Goal: Task Accomplishment & Management: Manage account settings

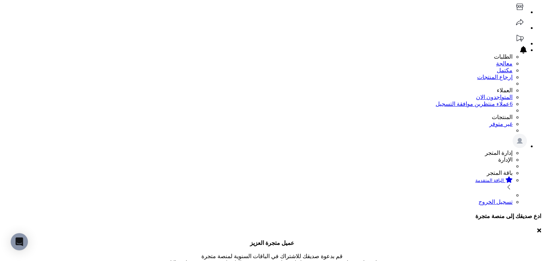
scroll to position [143, 0]
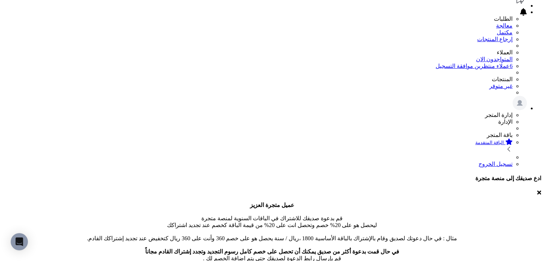
scroll to position [72, 0]
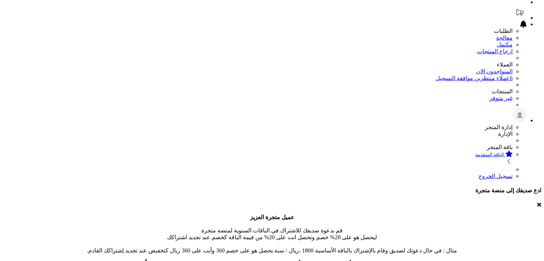
scroll to position [184, 0]
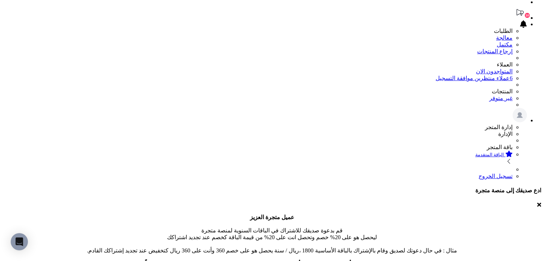
drag, startPoint x: 352, startPoint y: 142, endPoint x: 383, endPoint y: 142, distance: 31.5
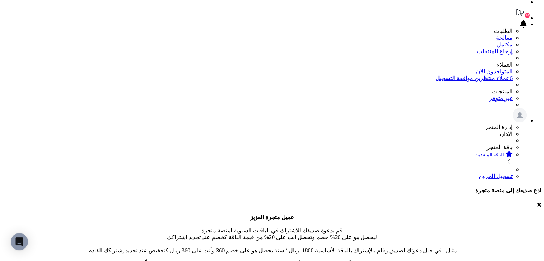
type input "******"
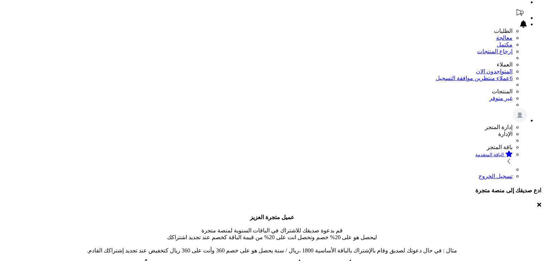
scroll to position [184, 0]
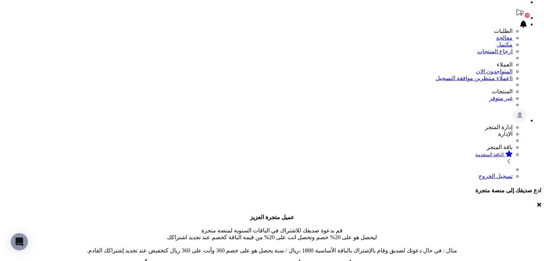
drag, startPoint x: 320, startPoint y: 135, endPoint x: 398, endPoint y: 138, distance: 77.3
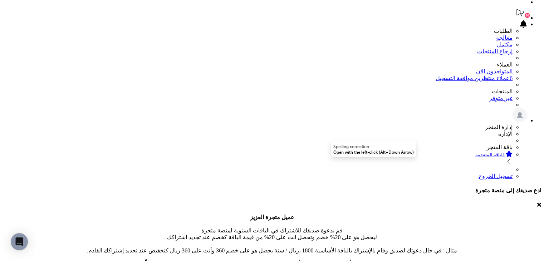
drag, startPoint x: 320, startPoint y: 139, endPoint x: 398, endPoint y: 139, distance: 77.9
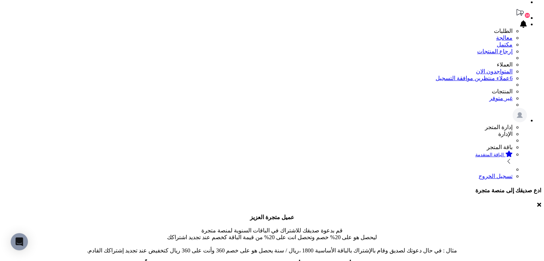
drag, startPoint x: 314, startPoint y: 138, endPoint x: 392, endPoint y: 138, distance: 78.3
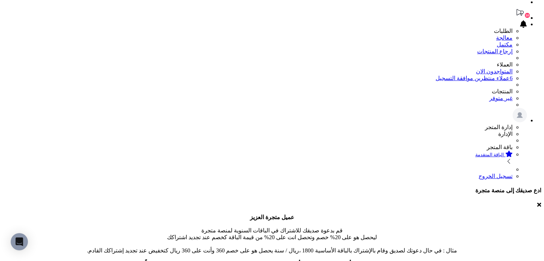
drag, startPoint x: 322, startPoint y: 136, endPoint x: 408, endPoint y: 137, distance: 86.2
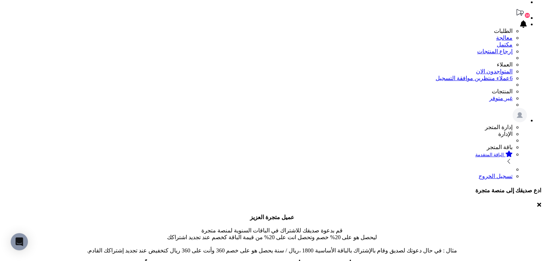
drag, startPoint x: 153, startPoint y: 139, endPoint x: 377, endPoint y: 143, distance: 223.8
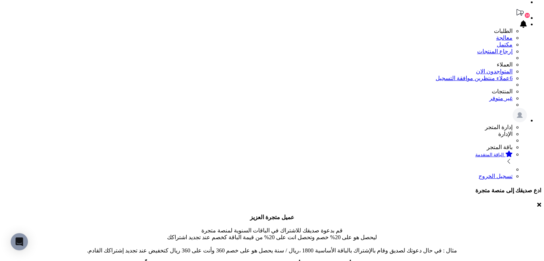
paste div
drag, startPoint x: 242, startPoint y: 182, endPoint x: 199, endPoint y: 186, distance: 42.8
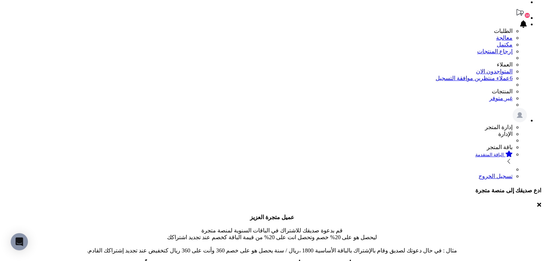
drag, startPoint x: 197, startPoint y: 168, endPoint x: 82, endPoint y: 168, distance: 115.8
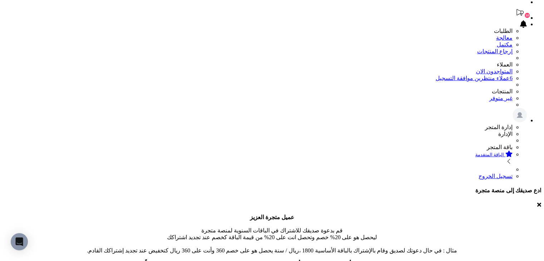
drag, startPoint x: 187, startPoint y: 171, endPoint x: 306, endPoint y: 166, distance: 118.8
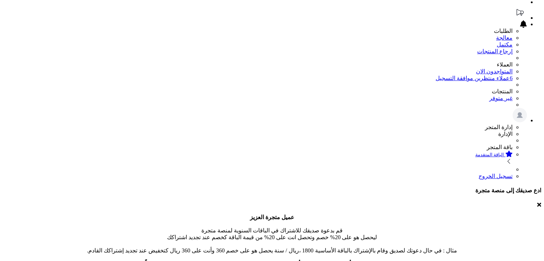
scroll to position [182, 0]
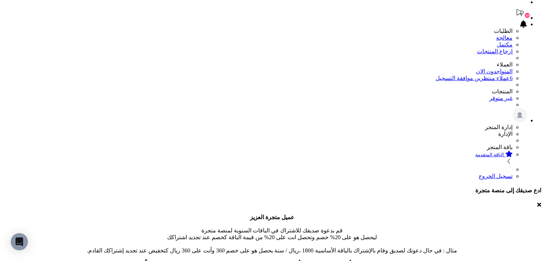
drag, startPoint x: 88, startPoint y: 200, endPoint x: 369, endPoint y: 166, distance: 282.4
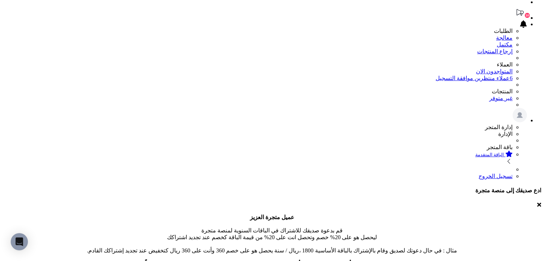
drag, startPoint x: 276, startPoint y: 168, endPoint x: 269, endPoint y: 178, distance: 12.2
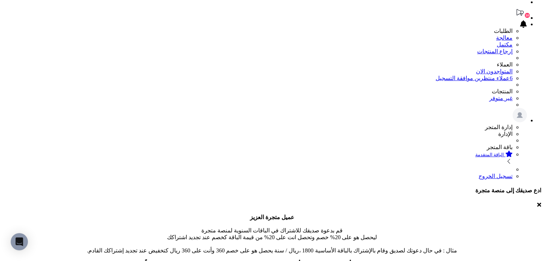
drag, startPoint x: 203, startPoint y: 141, endPoint x: 379, endPoint y: 146, distance: 175.3
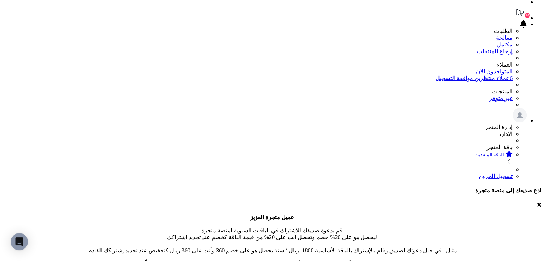
drag, startPoint x: 190, startPoint y: 141, endPoint x: 379, endPoint y: 141, distance: 189.1
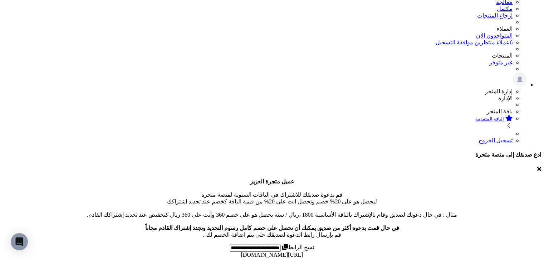
scroll to position [0, 0]
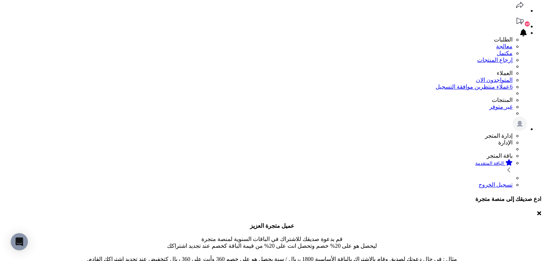
scroll to position [72, 0]
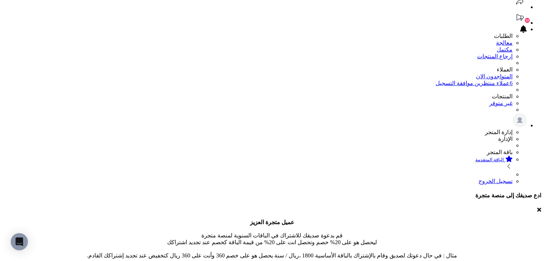
scroll to position [0, 0]
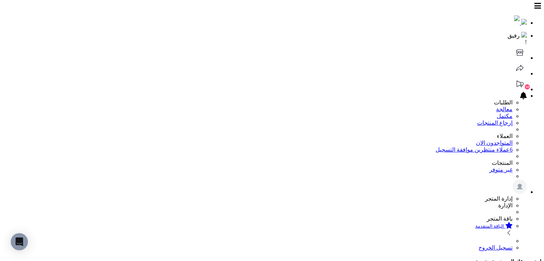
click at [516, 49] on icon at bounding box center [519, 52] width 7 height 6
drag, startPoint x: 143, startPoint y: 212, endPoint x: 368, endPoint y: 212, distance: 225.2
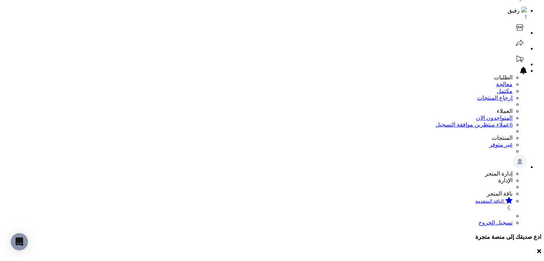
scroll to position [72, 0]
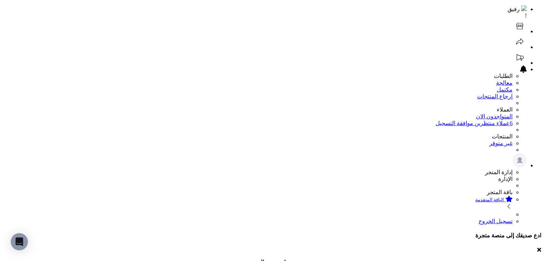
scroll to position [0, 0]
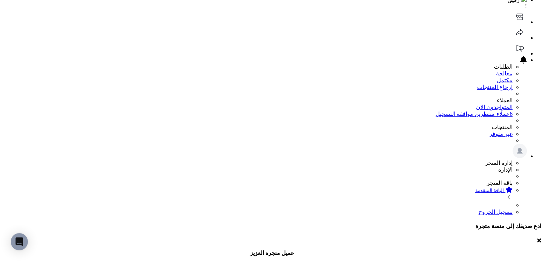
scroll to position [107, 0]
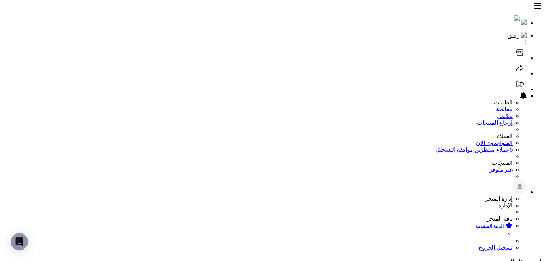
scroll to position [72, 0]
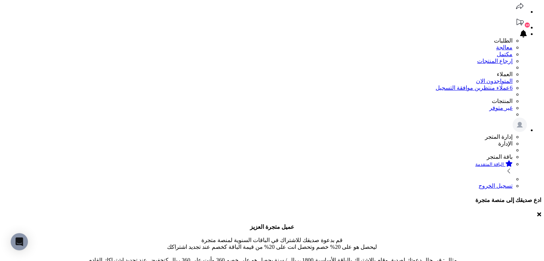
scroll to position [107, 0]
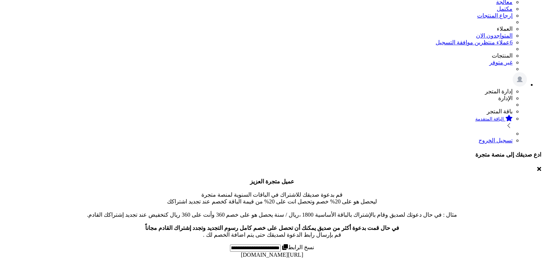
scroll to position [184, 0]
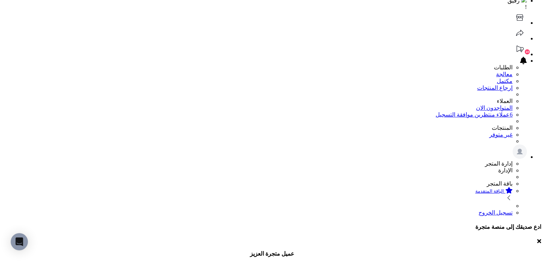
scroll to position [0, 0]
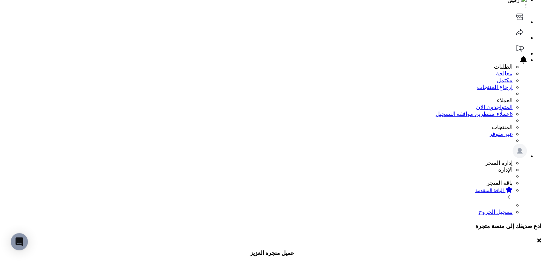
scroll to position [107, 0]
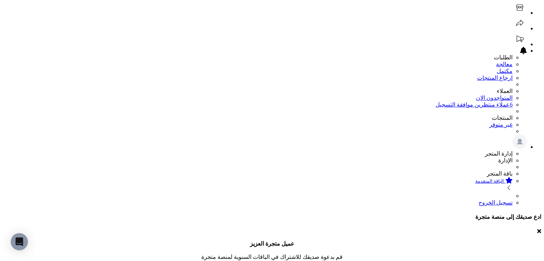
scroll to position [0, 0]
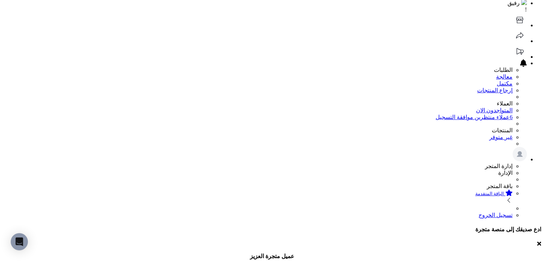
scroll to position [72, 0]
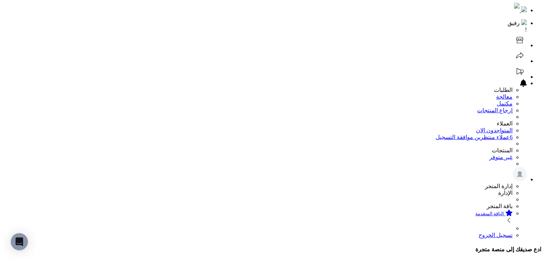
scroll to position [0, 0]
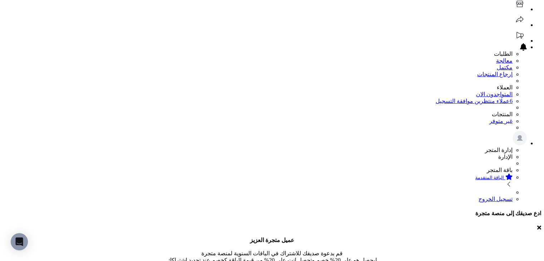
scroll to position [107, 0]
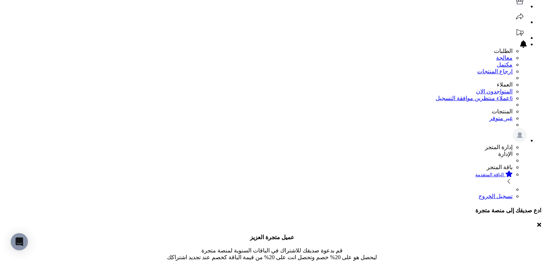
scroll to position [107, 0]
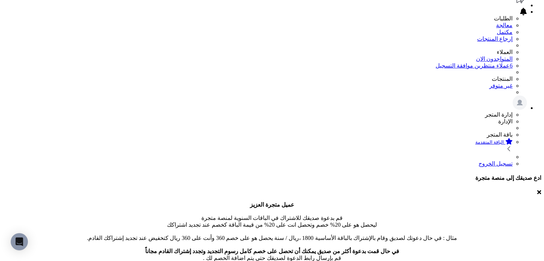
scroll to position [72, 0]
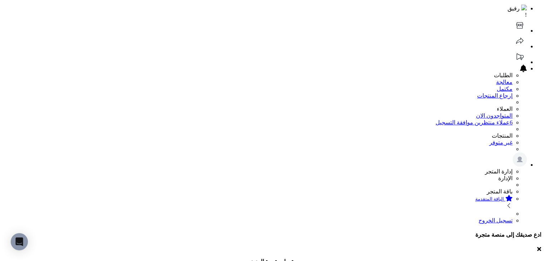
scroll to position [0, 0]
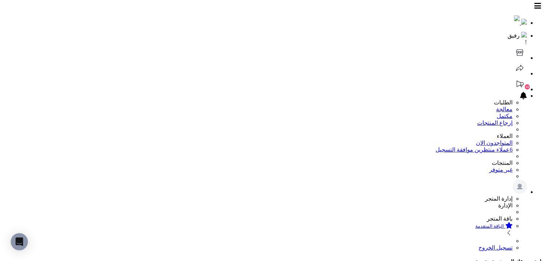
drag, startPoint x: 171, startPoint y: 213, endPoint x: 196, endPoint y: 216, distance: 25.6
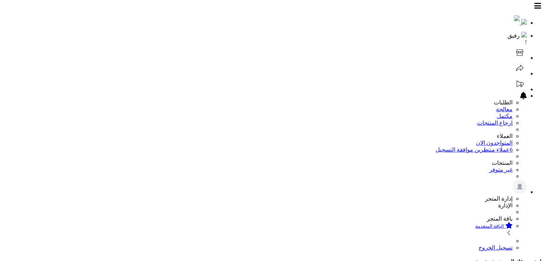
scroll to position [182, 0]
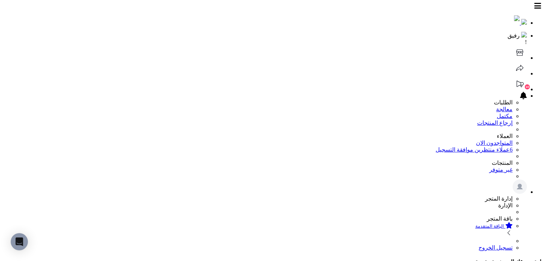
copy b "**********"
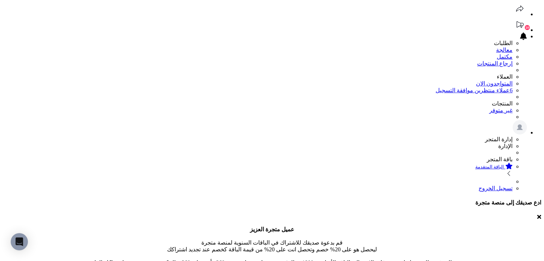
scroll to position [72, 0]
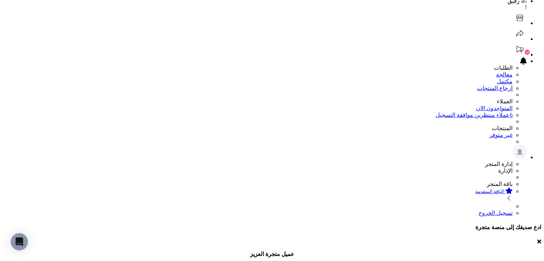
scroll to position [0, 0]
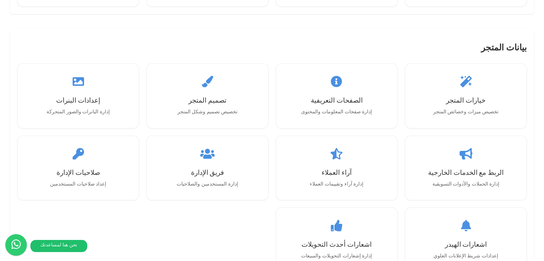
scroll to position [685, 0]
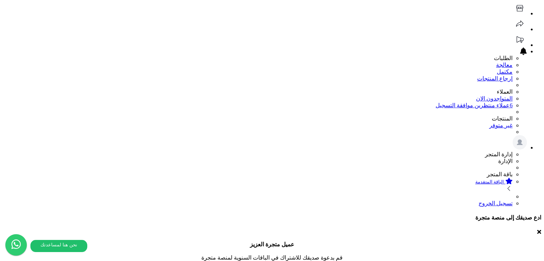
scroll to position [58, 0]
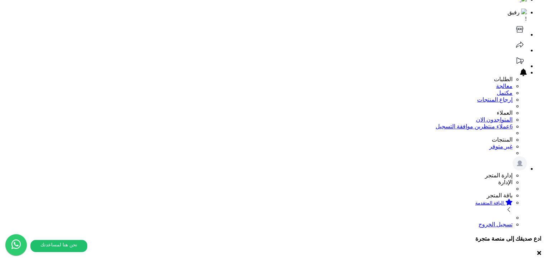
scroll to position [58, 0]
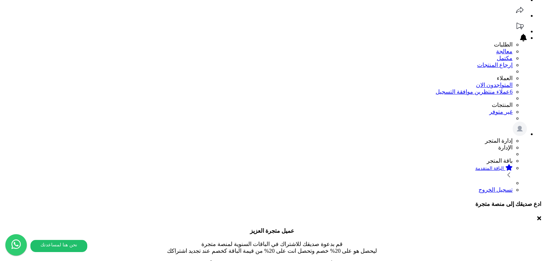
drag, startPoint x: 183, startPoint y: 99, endPoint x: 187, endPoint y: 95, distance: 5.1
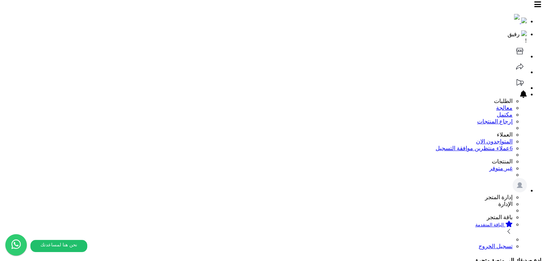
scroll to position [0, 0]
